Goal: Ask a question

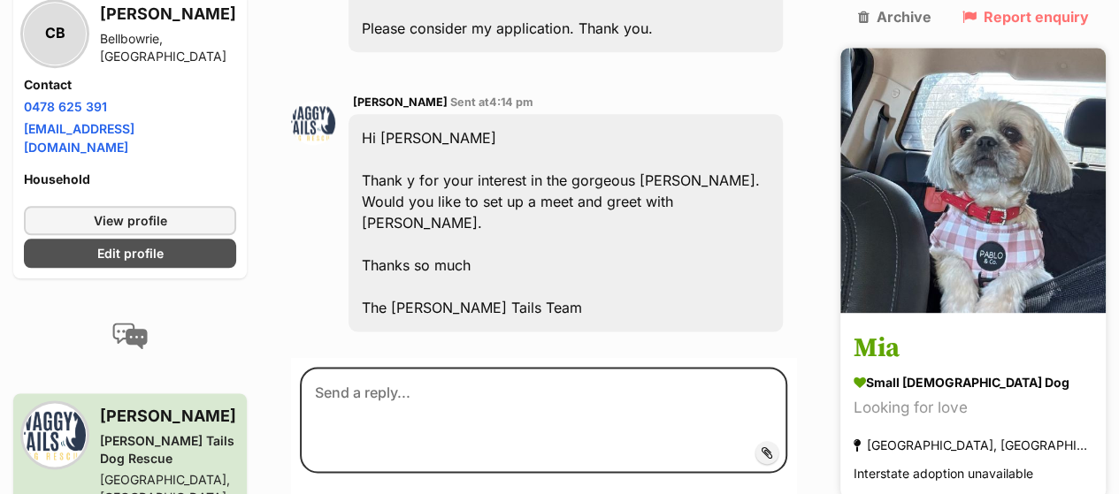
scroll to position [953, 0]
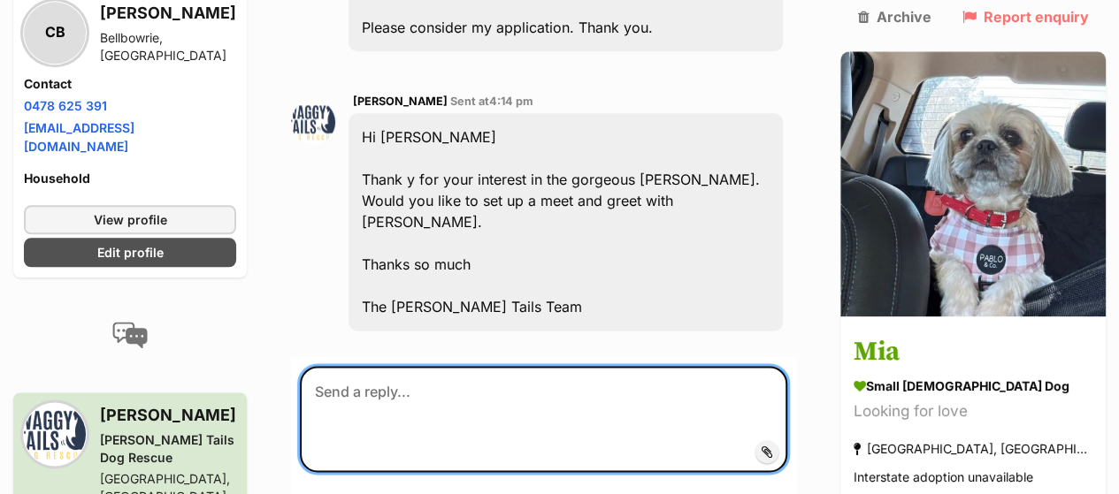
click at [334, 366] on textarea at bounding box center [543, 419] width 487 height 106
click at [334, 366] on textarea "Yes please." at bounding box center [543, 419] width 487 height 106
click at [421, 366] on textarea "Yes please." at bounding box center [543, 419] width 487 height 106
click at [421, 366] on textarea "Yes please. That would be great." at bounding box center [543, 419] width 487 height 106
click at [607, 366] on textarea "Yes please. That would be great." at bounding box center [543, 419] width 487 height 106
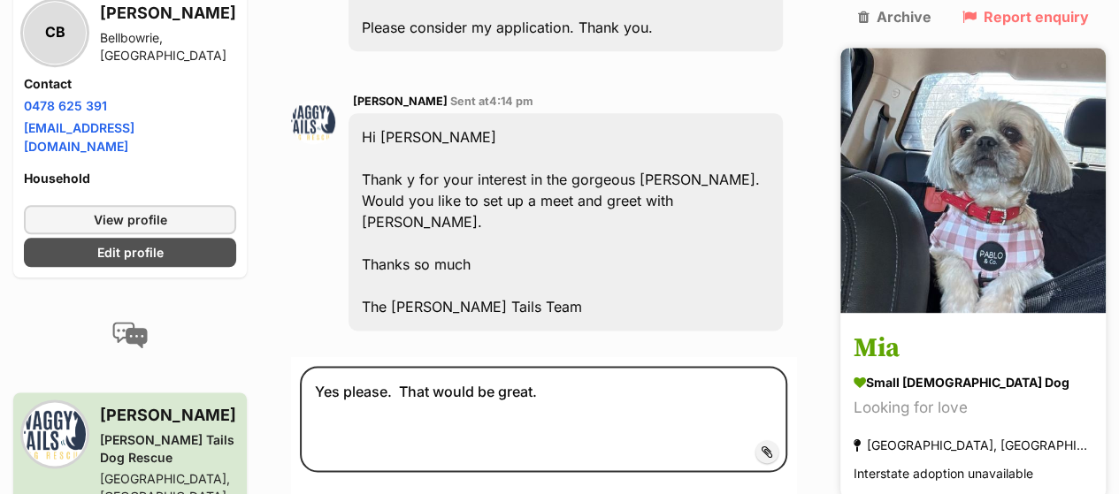
click at [984, 249] on img at bounding box center [972, 180] width 265 height 265
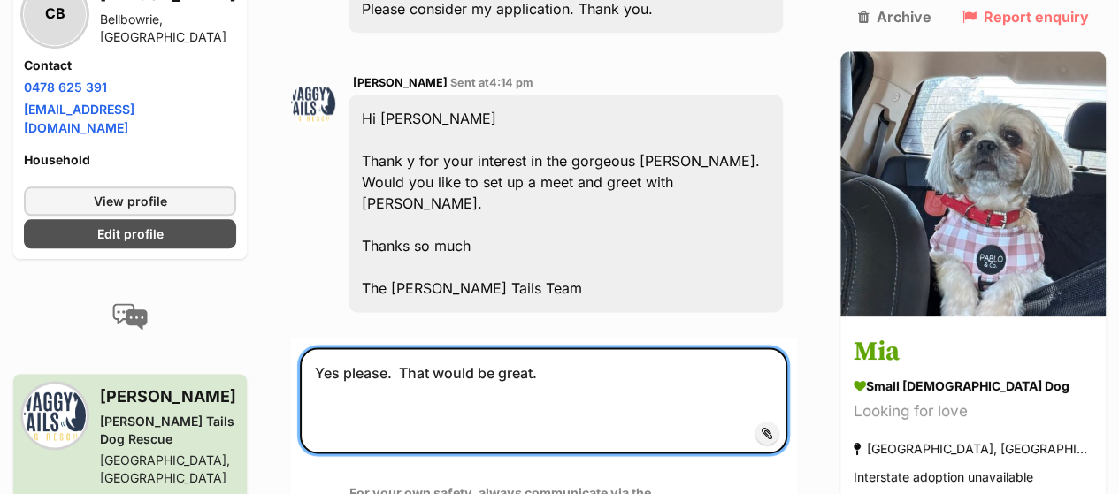
click at [595, 348] on textarea "Yes please. That would be great." at bounding box center [543, 401] width 487 height 106
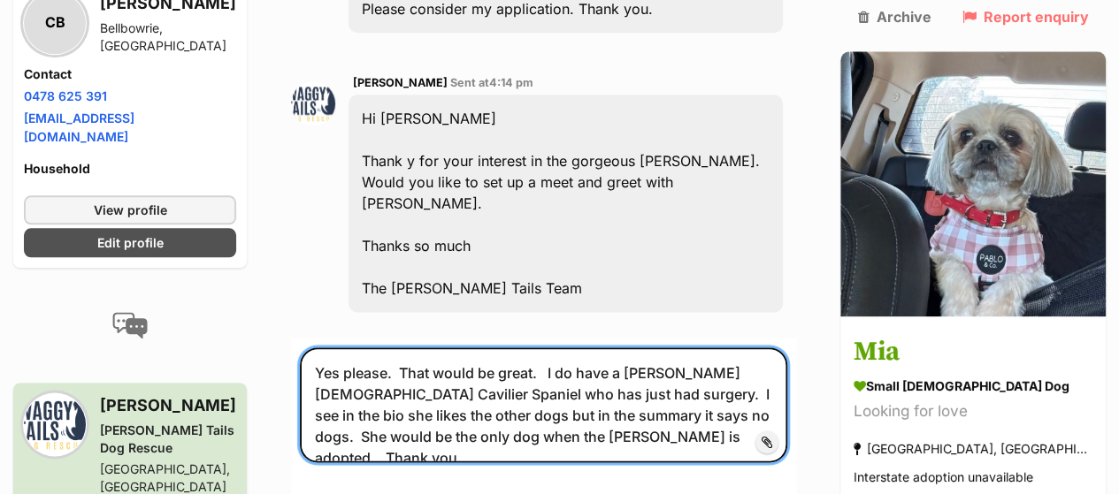
type textarea "Yes please. That would be great. I do have a [PERSON_NAME] [DEMOGRAPHIC_DATA] C…"
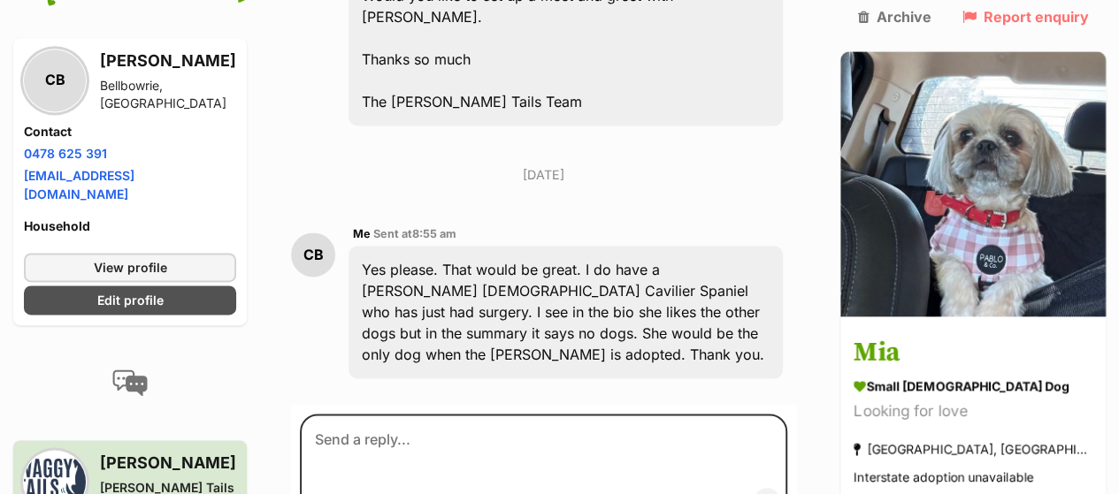
scroll to position [1162, 0]
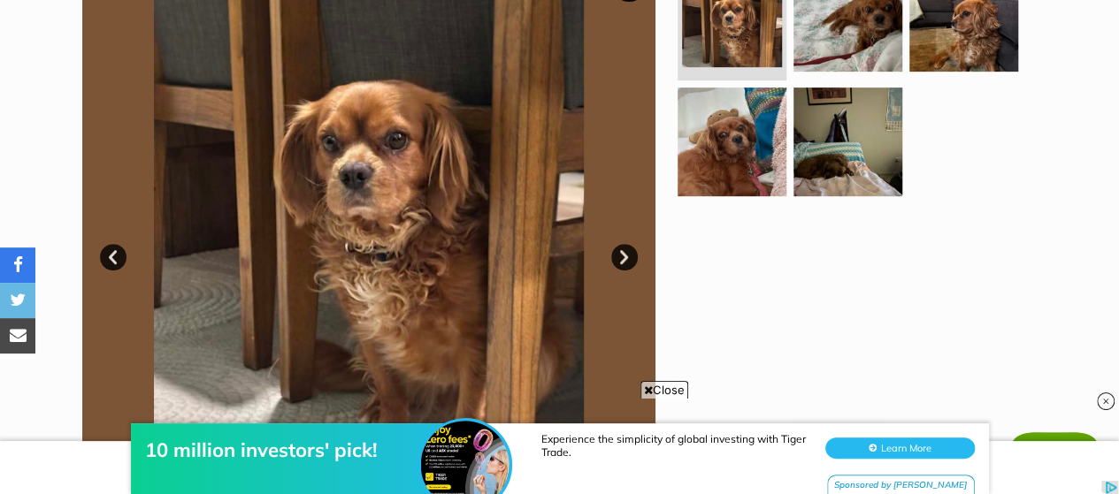
scroll to position [409, 0]
click at [627, 259] on link "Next" at bounding box center [624, 258] width 27 height 27
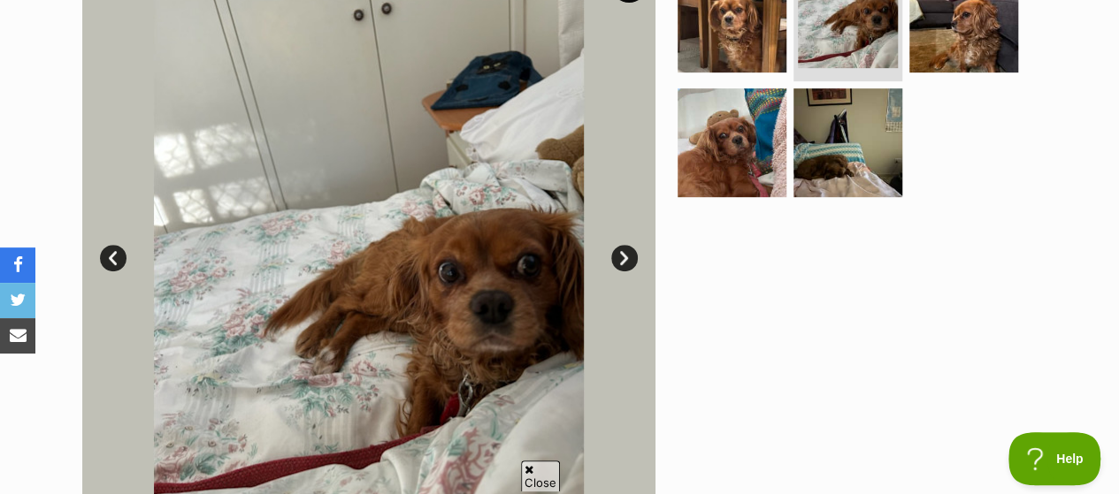
scroll to position [0, 0]
click at [627, 259] on link "Next" at bounding box center [624, 258] width 27 height 27
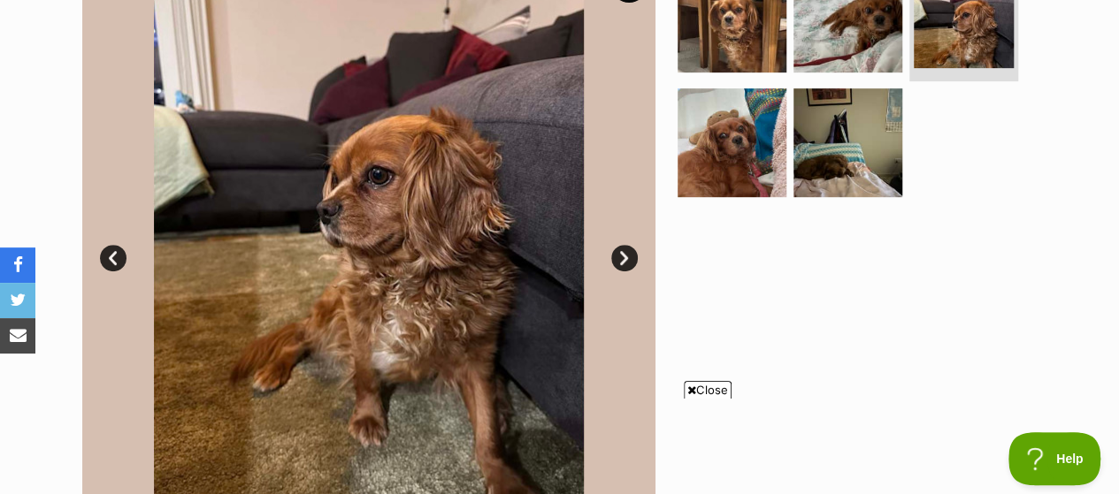
click at [627, 259] on link "Next" at bounding box center [624, 258] width 27 height 27
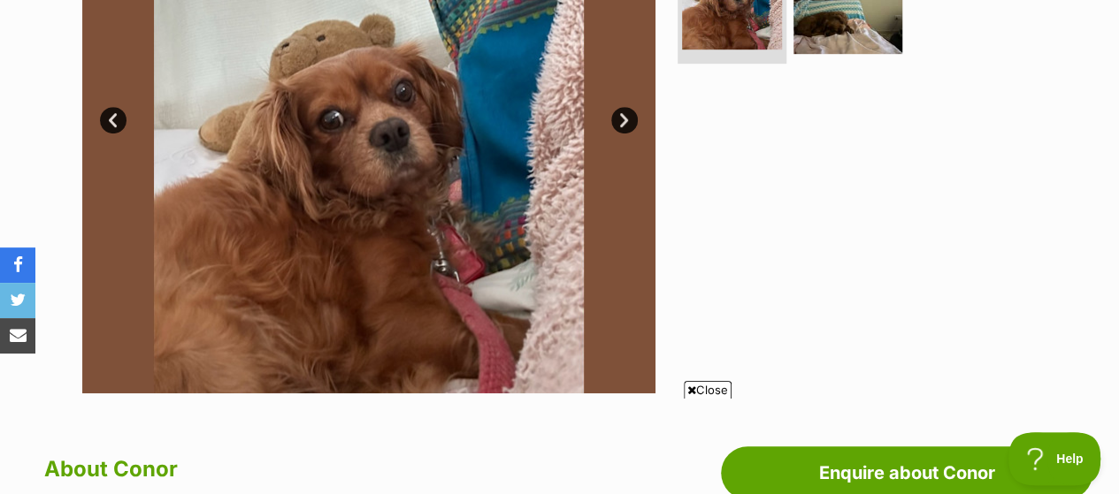
scroll to position [548, 0]
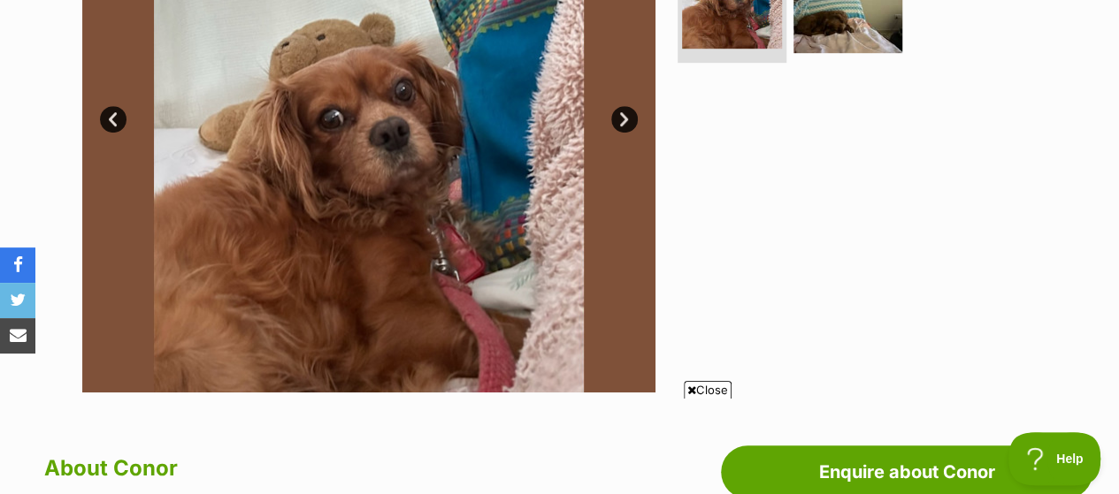
click at [621, 115] on link "Next" at bounding box center [624, 119] width 27 height 27
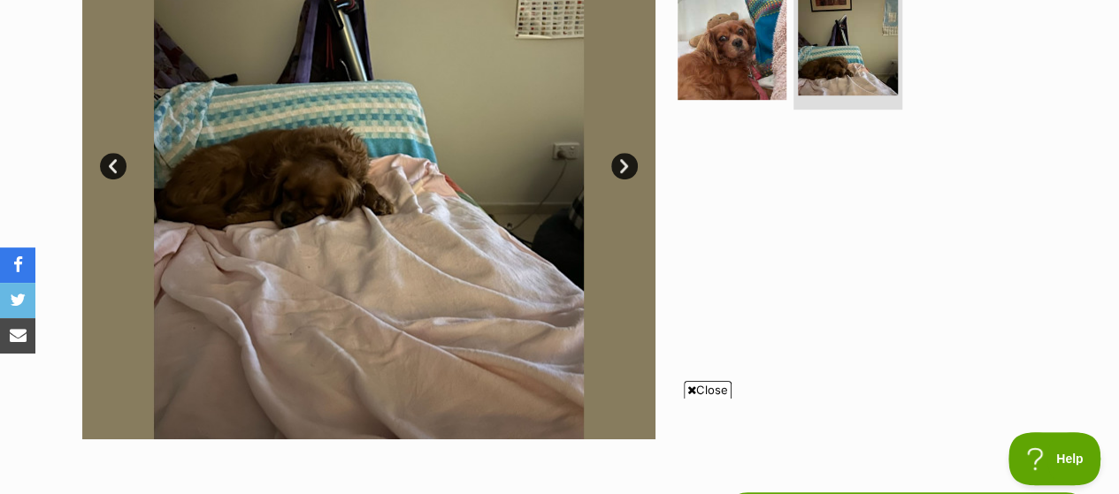
scroll to position [501, 0]
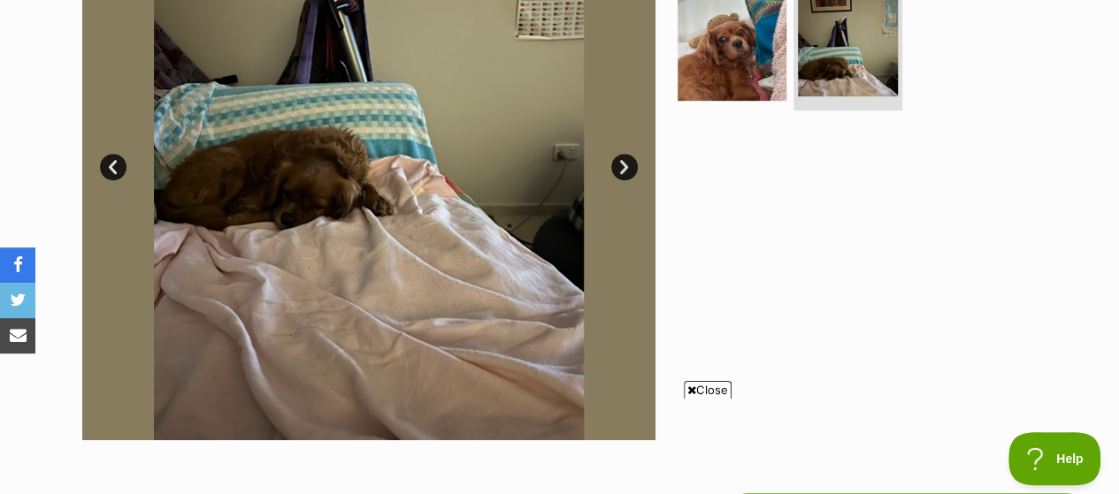
click at [619, 159] on link "Next" at bounding box center [624, 167] width 27 height 27
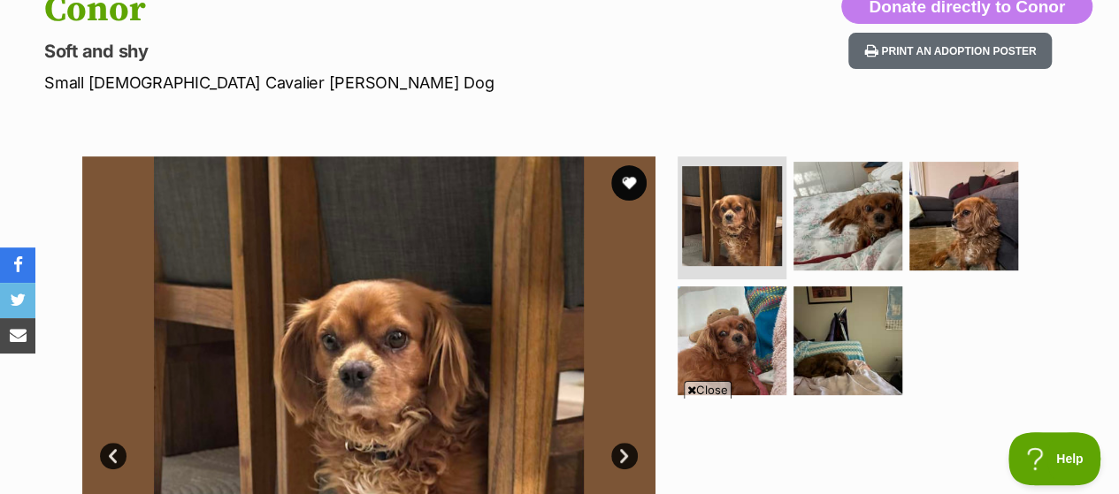
scroll to position [204, 0]
